Goal: Transaction & Acquisition: Purchase product/service

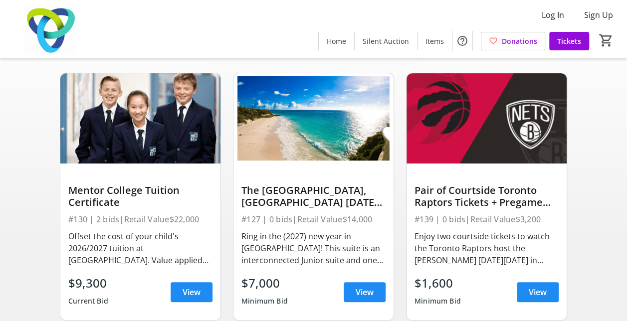
scroll to position [99, 0]
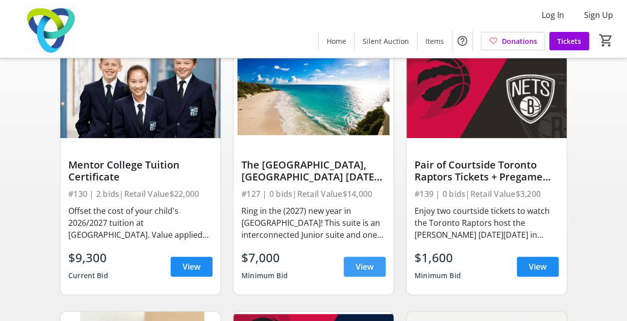
click at [365, 264] on span at bounding box center [365, 267] width 42 height 24
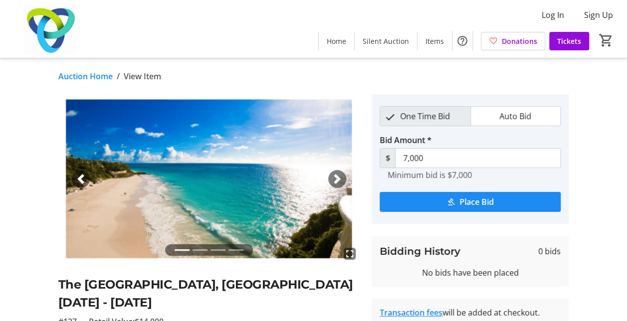
click at [333, 180] on span "button" at bounding box center [337, 179] width 10 height 10
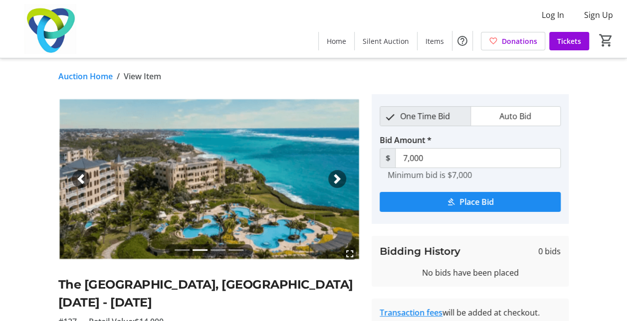
click at [333, 180] on span "button" at bounding box center [337, 179] width 10 height 10
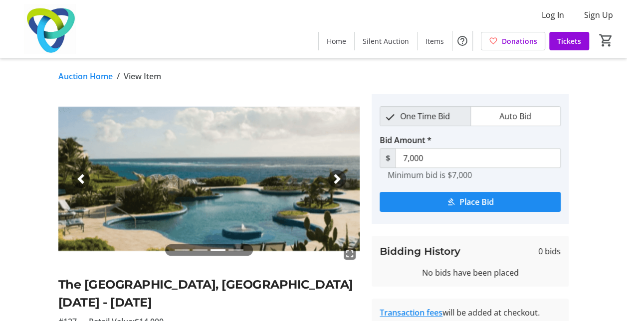
click at [333, 180] on span "button" at bounding box center [337, 179] width 10 height 10
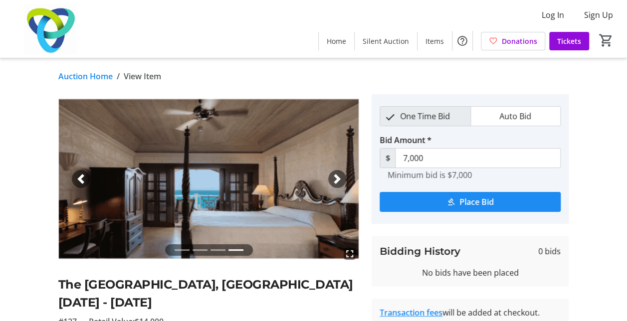
click at [333, 180] on span "button" at bounding box center [337, 179] width 10 height 10
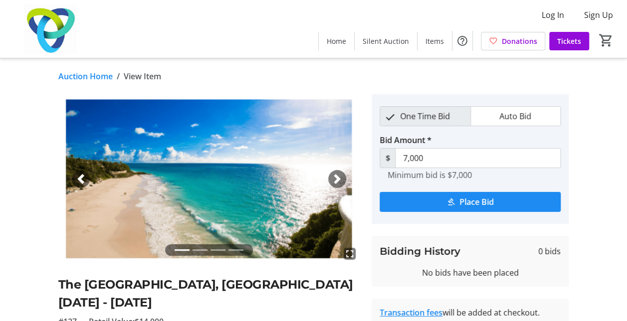
click at [333, 180] on span "button" at bounding box center [337, 179] width 10 height 10
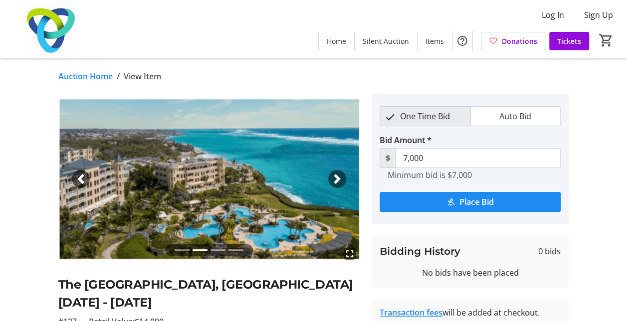
click at [333, 180] on span "button" at bounding box center [337, 179] width 10 height 10
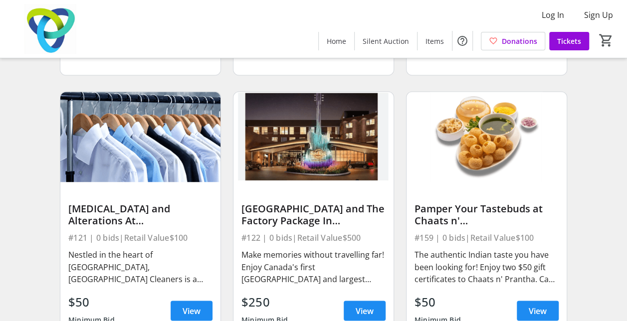
scroll to position [10081, 0]
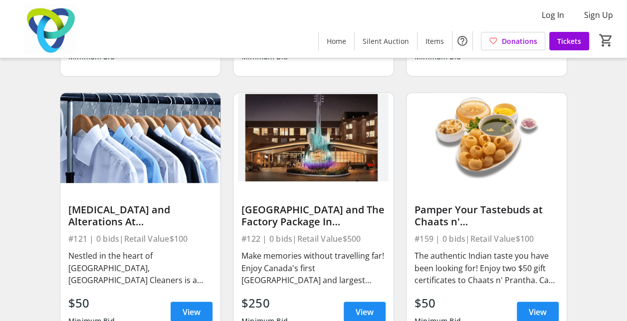
click at [572, 231] on div "Pamper Your Tastebuds at Chaats n' Prantha #159 | 0 bids | Retail Value $100 Th…" at bounding box center [486, 216] width 173 height 264
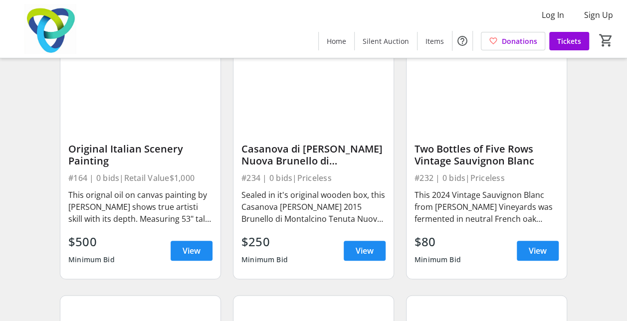
scroll to position [11679, 0]
